Goal: Information Seeking & Learning: Learn about a topic

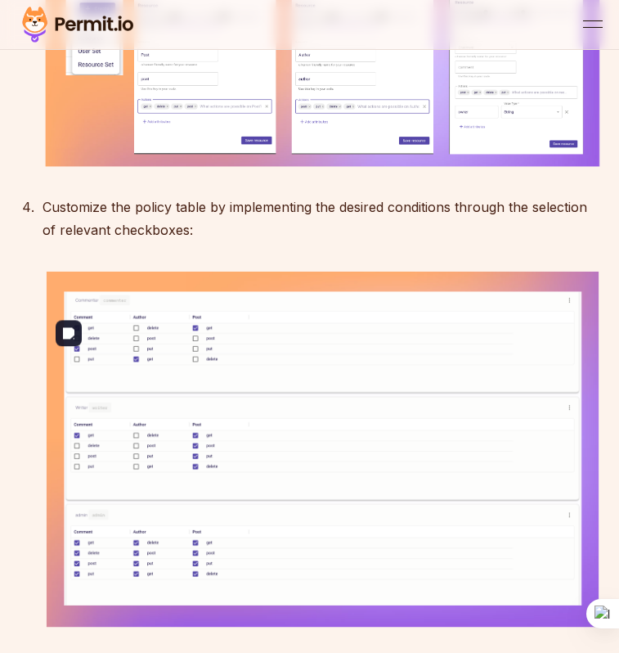
scroll to position [5416, 0]
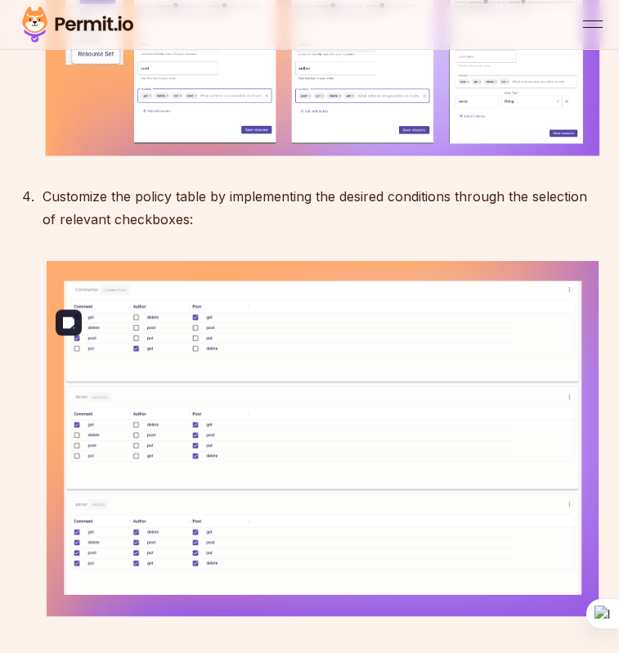
click at [254, 159] on img at bounding box center [323, 64] width 560 height 187
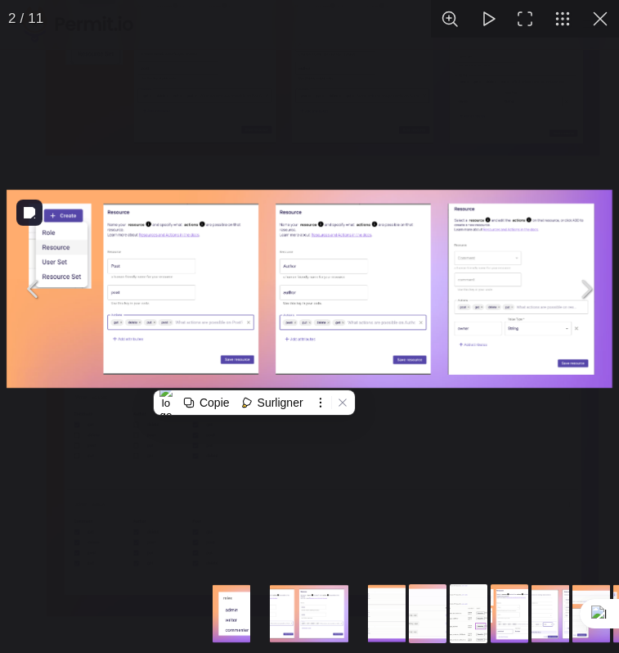
click at [220, 299] on img "You can close this modal content with the ESC key" at bounding box center [309, 288] width 613 height 204
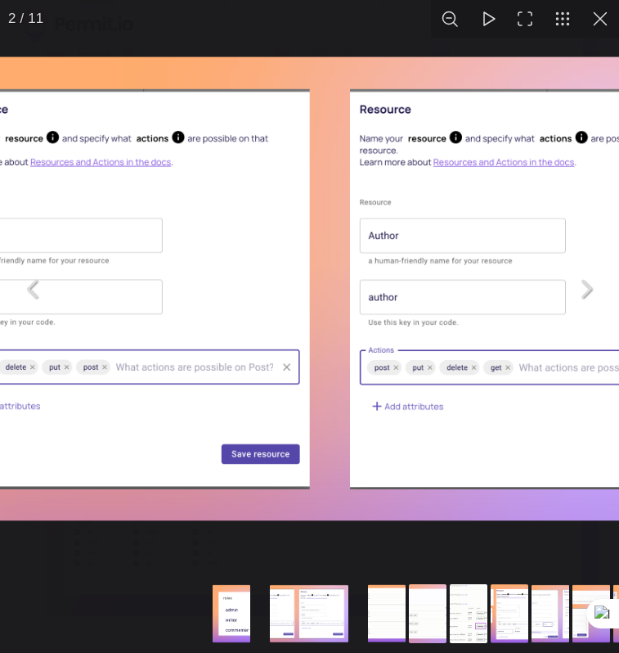
click at [220, 299] on img "You can close this modal content with the ESC key" at bounding box center [430, 288] width 1434 height 478
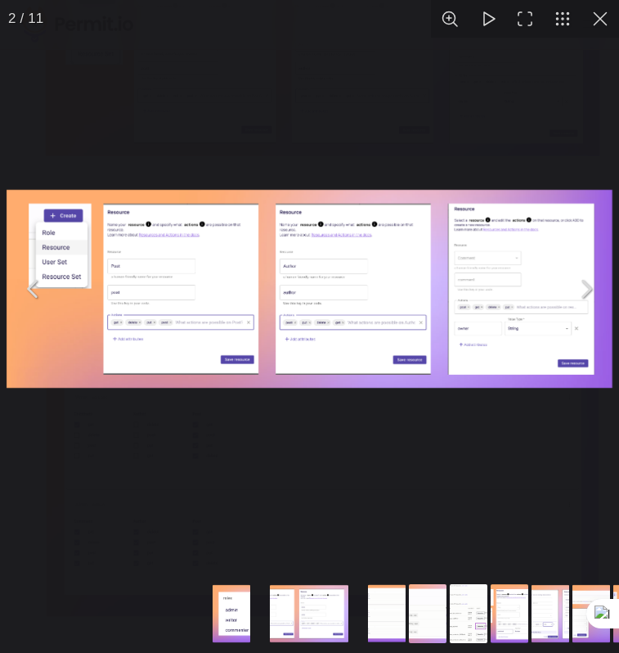
click at [220, 299] on img "You can close this modal content with the ESC key" at bounding box center [309, 288] width 613 height 204
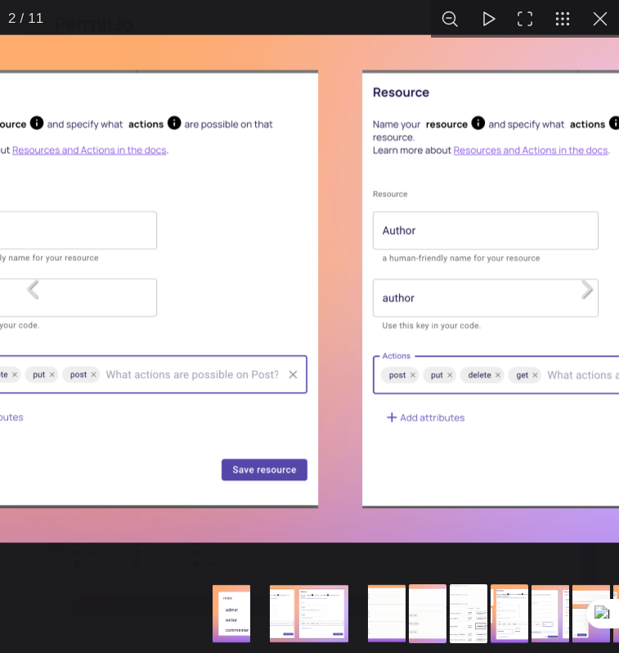
click at [323, 287] on img "You can close this modal content with the ESC key" at bounding box center [450, 289] width 1570 height 524
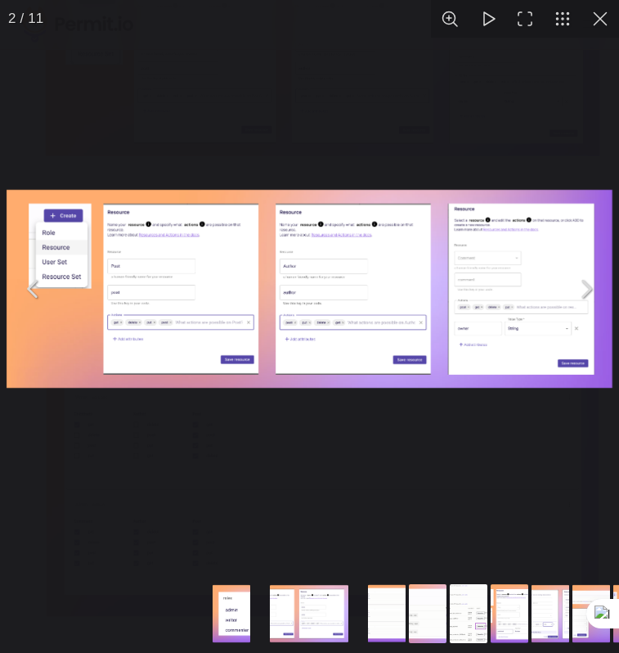
click at [396, 490] on div "You can close this modal content with the ESC key" at bounding box center [309, 288] width 619 height 577
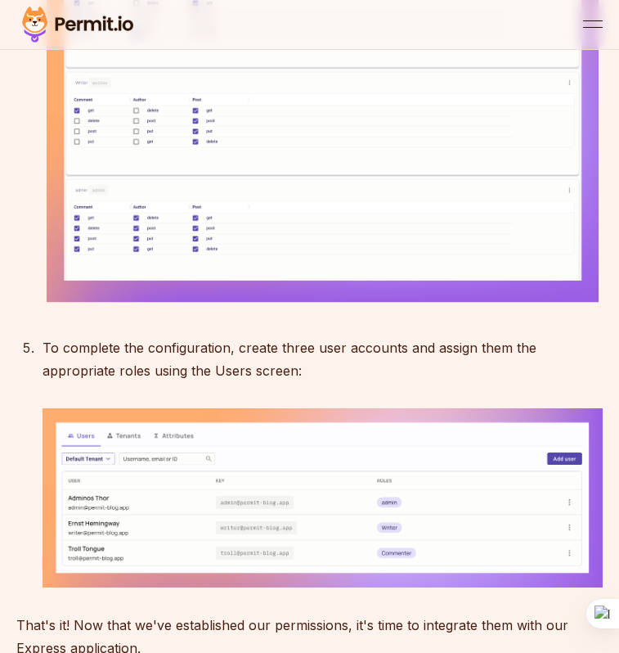
scroll to position [5731, 0]
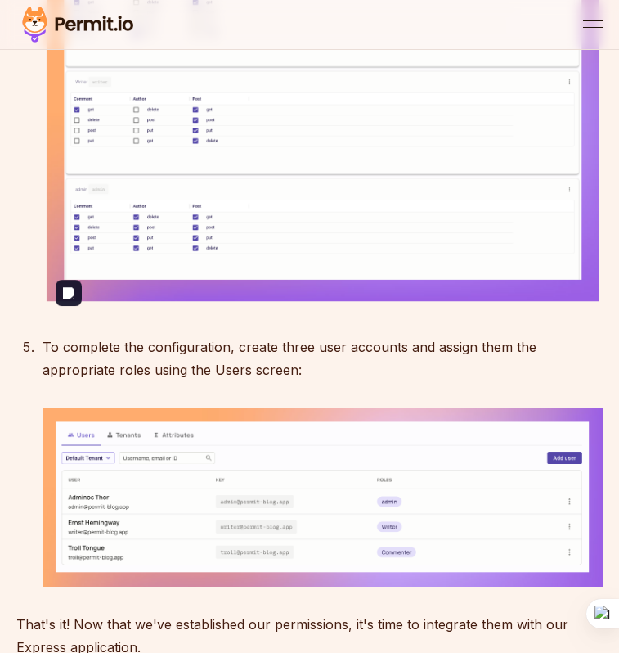
click at [253, 309] on img at bounding box center [323, 125] width 560 height 367
click at [253, 344] on div "You can close this modal content with the ESC key" at bounding box center [309, 288] width 619 height 577
click at [253, 309] on img at bounding box center [323, 125] width 560 height 367
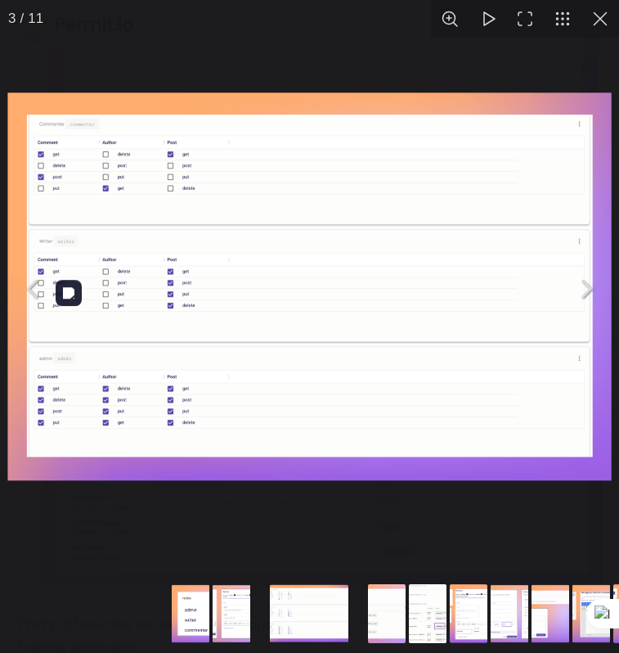
click at [253, 344] on img "You can close this modal content with the ESC key" at bounding box center [309, 289] width 613 height 402
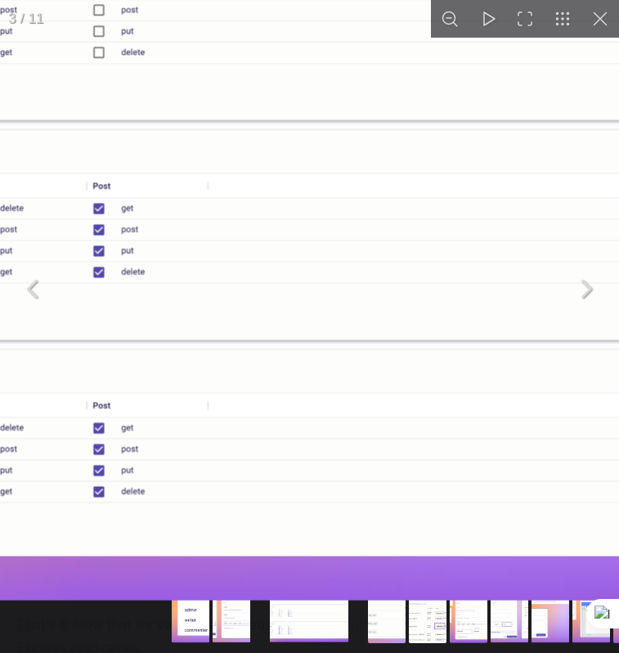
click at [269, 299] on img "You can close this modal content with the ESC key" at bounding box center [360, 240] width 1146 height 751
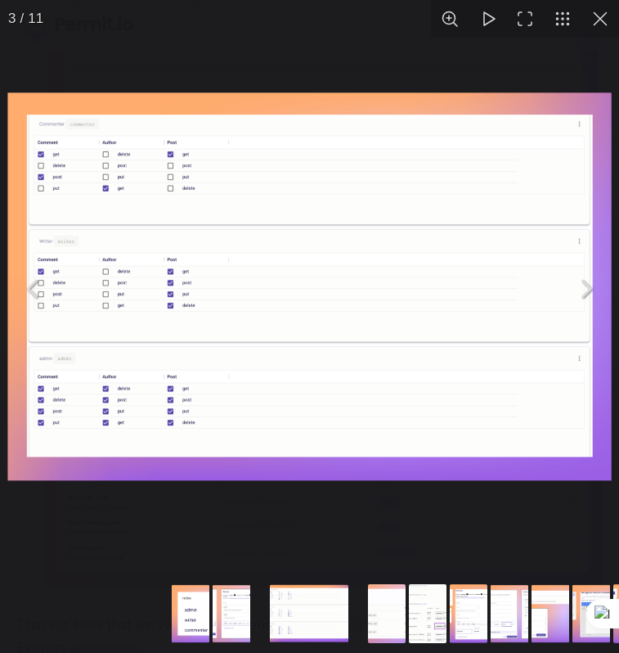
click at [269, 299] on img "You can close this modal content with the ESC key" at bounding box center [309, 289] width 613 height 402
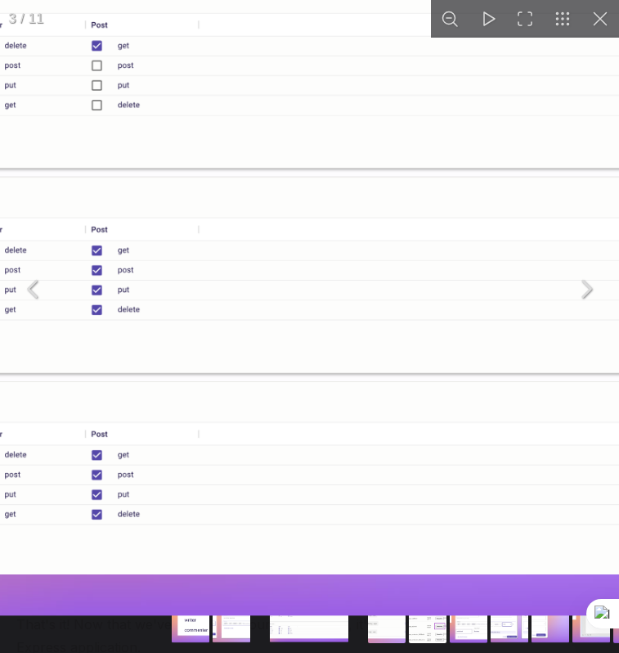
click at [269, 299] on img "You can close this modal content with the ESC key" at bounding box center [340, 280] width 1070 height 701
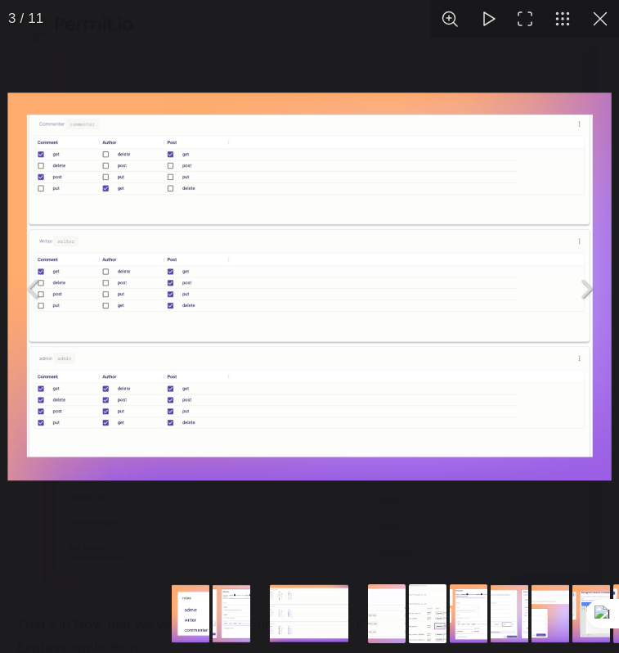
click at [598, 25] on button "You can close this modal content with the ESC key" at bounding box center [601, 19] width 38 height 38
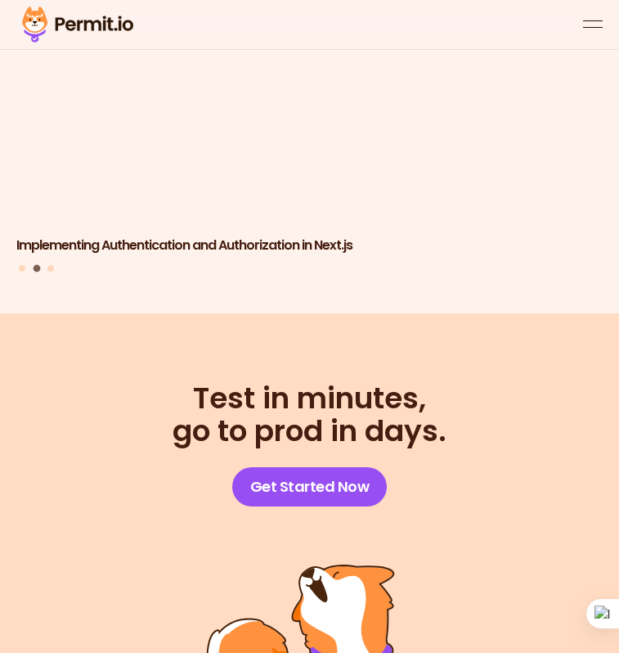
scroll to position [15096, 0]
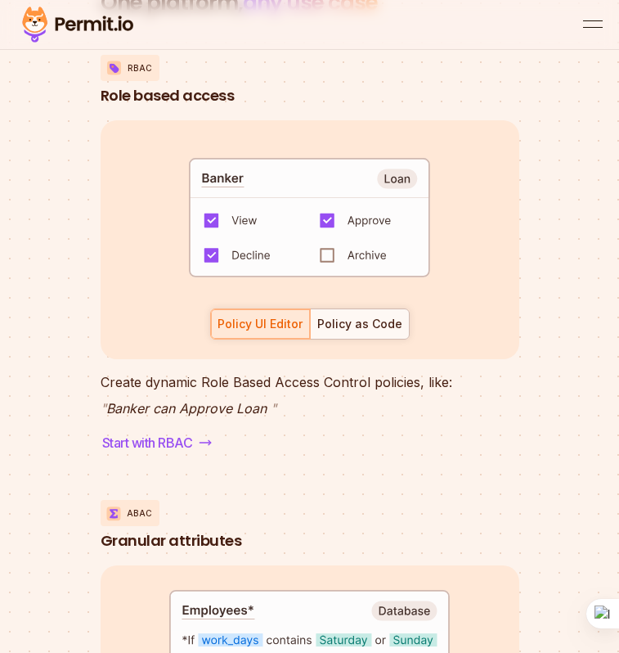
scroll to position [3806, 0]
